Goal: Task Accomplishment & Management: Manage account settings

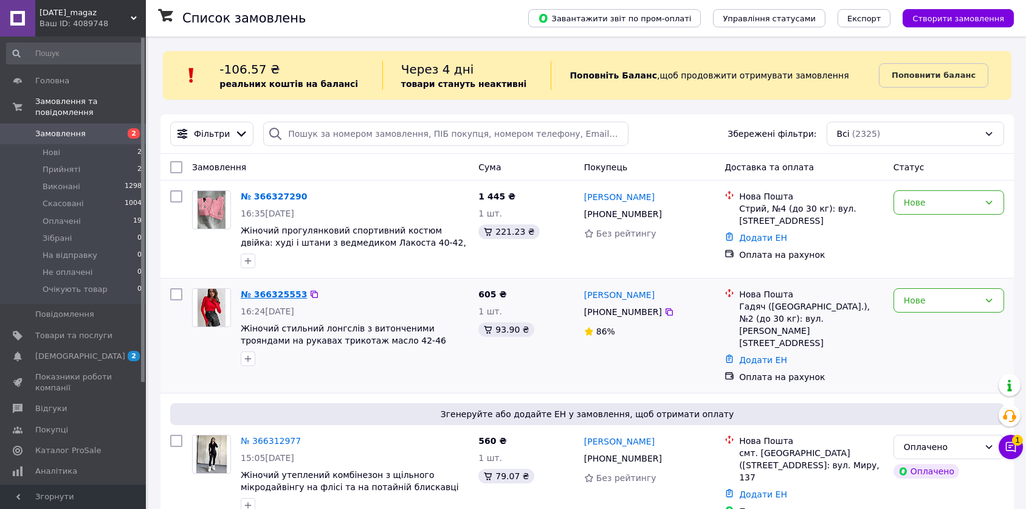
click at [271, 298] on link "№ 366325553" at bounding box center [274, 294] width 66 height 10
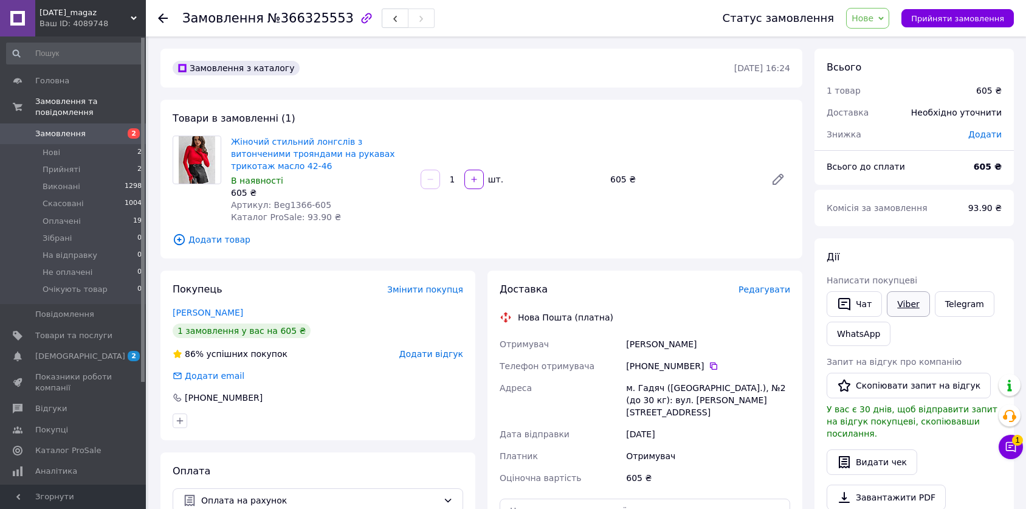
click at [900, 303] on link "Viber" at bounding box center [908, 304] width 43 height 26
click at [382, 16] on button "button" at bounding box center [395, 18] width 27 height 19
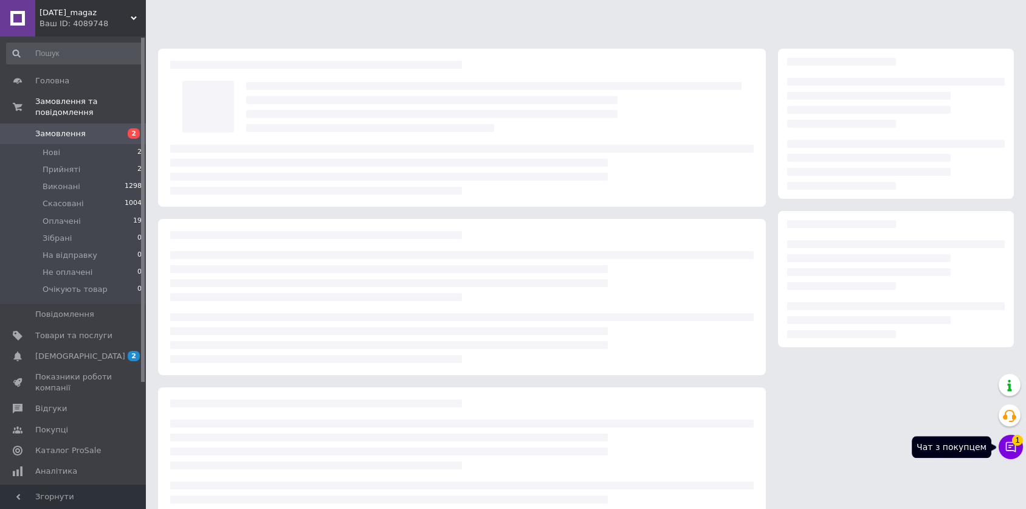
click at [1016, 453] on icon at bounding box center [1011, 447] width 12 height 12
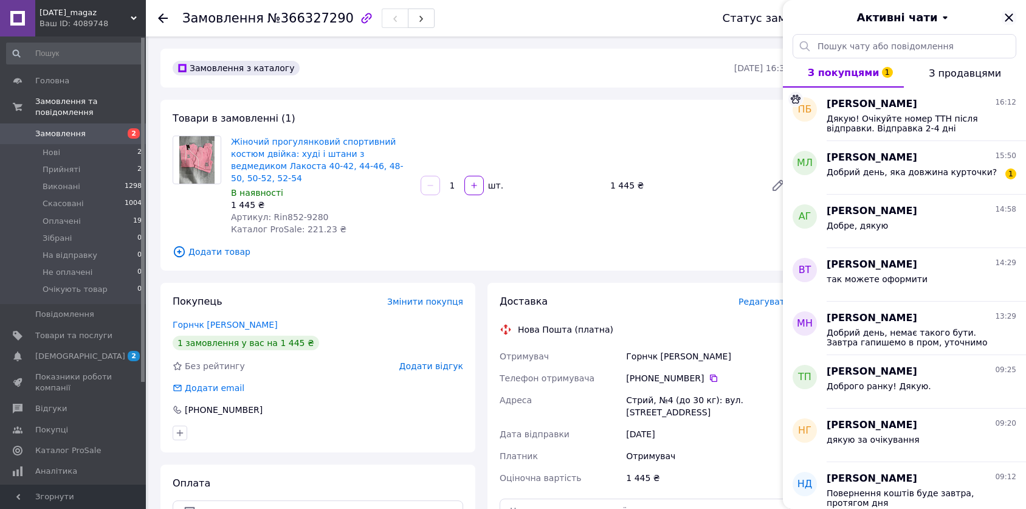
click at [1011, 12] on icon "Закрити" at bounding box center [1009, 17] width 15 height 15
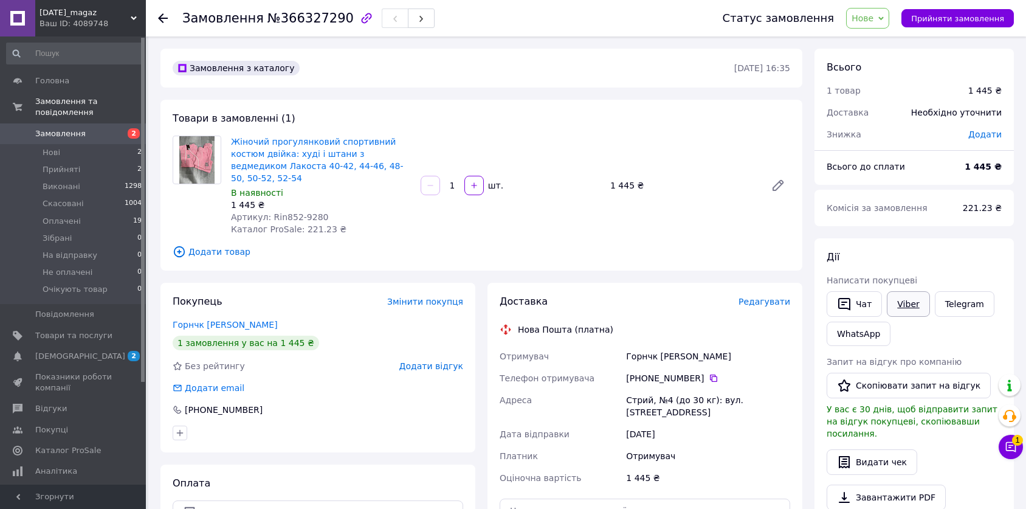
click at [907, 303] on link "Viber" at bounding box center [908, 304] width 43 height 26
click at [874, 16] on span "Нове" at bounding box center [863, 18] width 22 height 10
click at [882, 41] on li "Прийнято" at bounding box center [885, 42] width 77 height 18
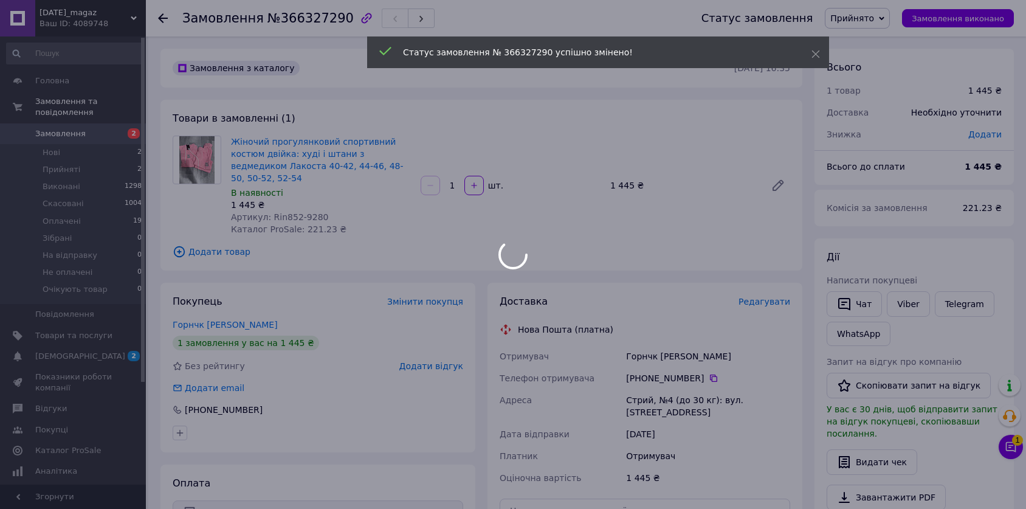
click at [90, 120] on div at bounding box center [513, 254] width 1026 height 509
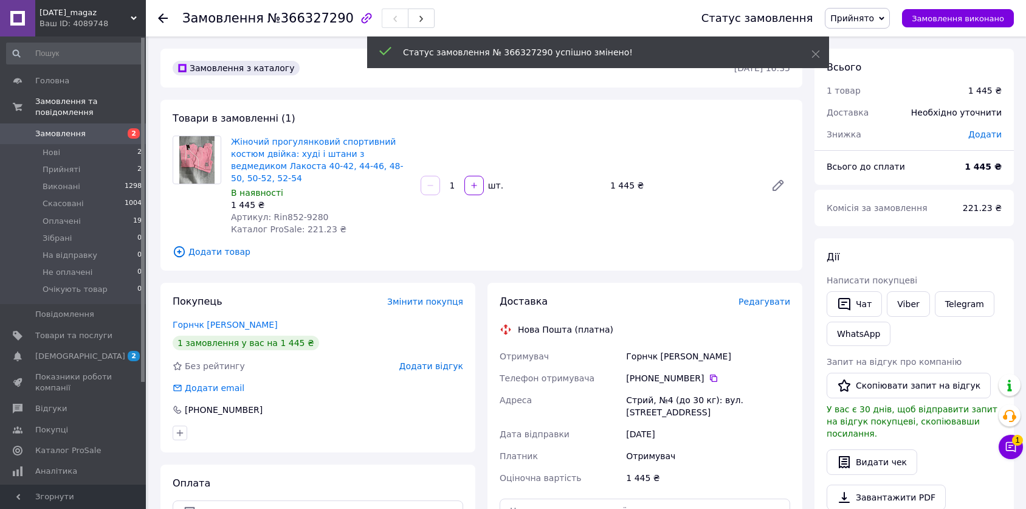
click at [90, 128] on span "Замовлення" at bounding box center [73, 133] width 77 height 11
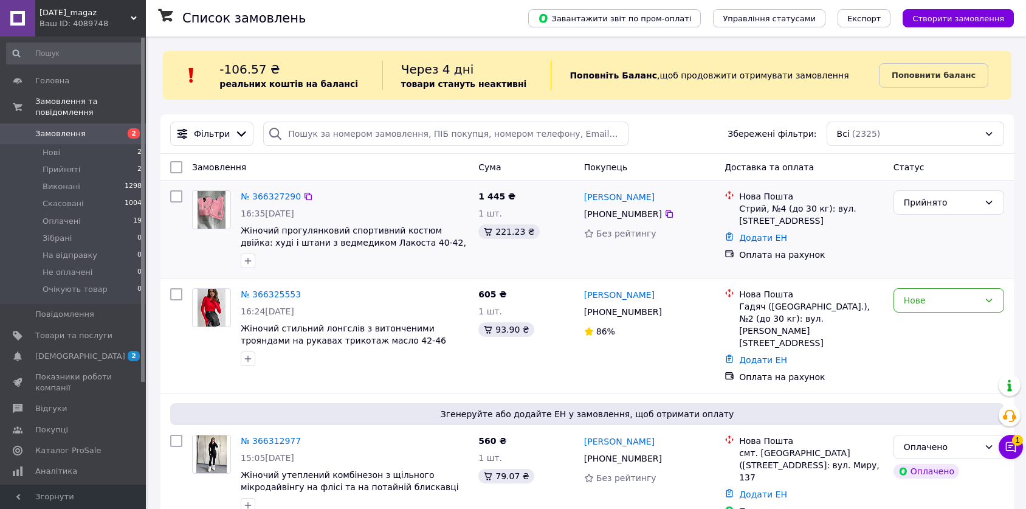
click at [975, 237] on div "Прийнято" at bounding box center [949, 229] width 120 height 88
click at [978, 309] on div "Нове" at bounding box center [949, 300] width 111 height 24
drag, startPoint x: 954, startPoint y: 325, endPoint x: 670, endPoint y: 283, distance: 287.0
click at [953, 325] on li "Прийнято" at bounding box center [948, 327] width 109 height 22
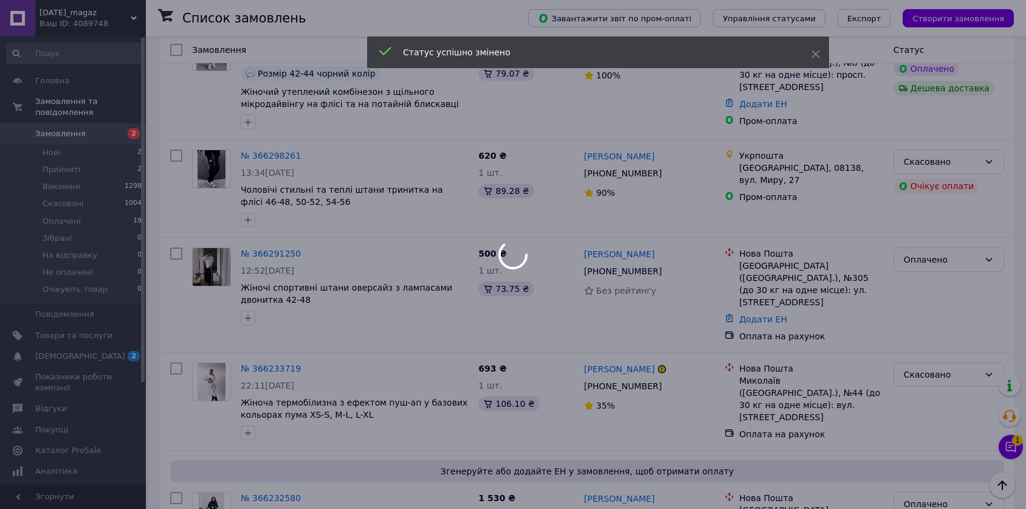
scroll to position [540, 0]
